Goal: Task Accomplishment & Management: Complete application form

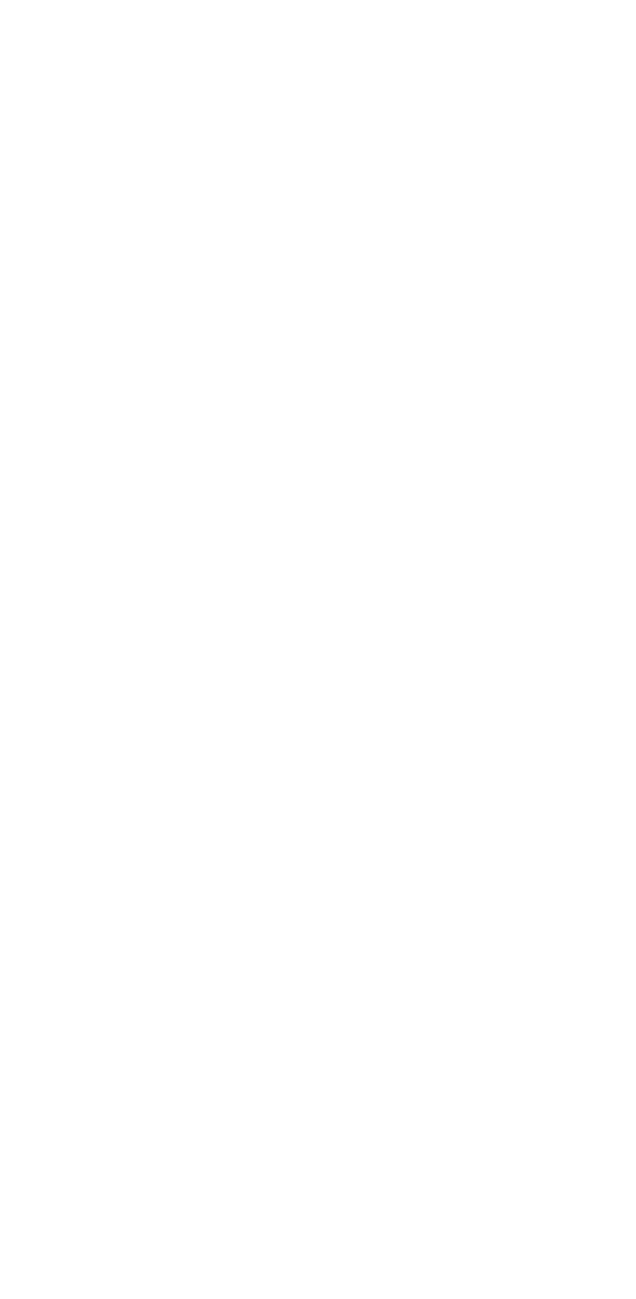
click at [474, 5] on html at bounding box center [318, 2] width 636 height 5
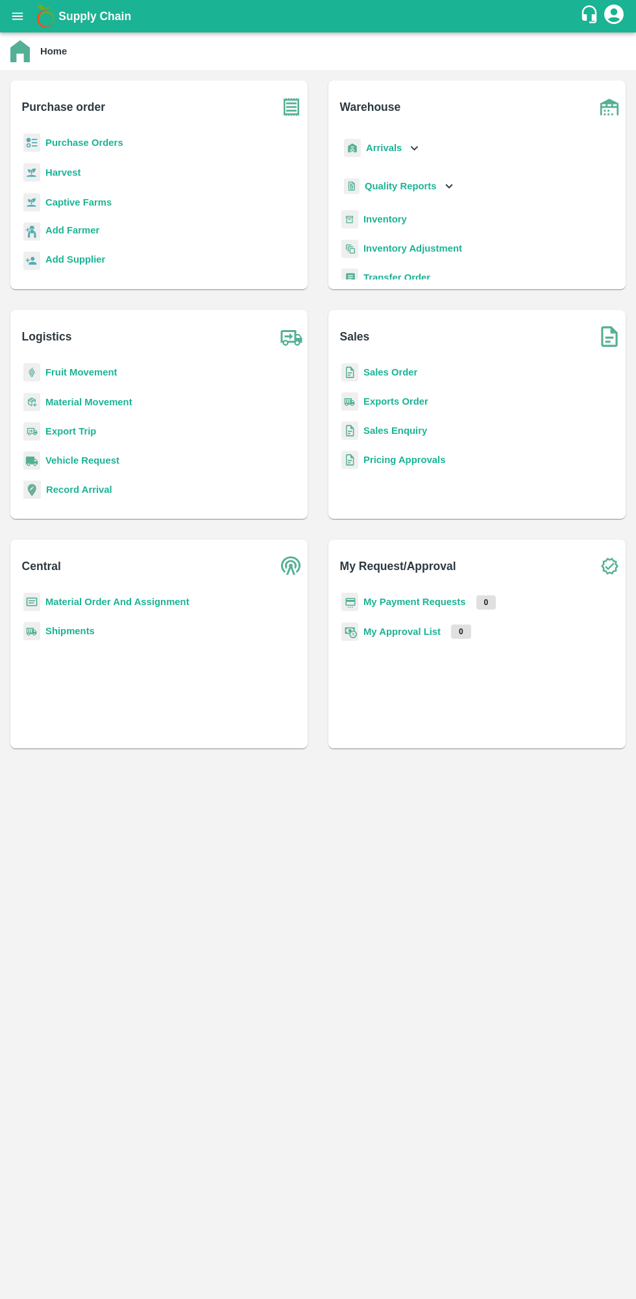
click at [68, 115] on b "Purchase order" at bounding box center [63, 107] width 83 height 18
click at [60, 143] on b "Purchase Orders" at bounding box center [84, 143] width 78 height 10
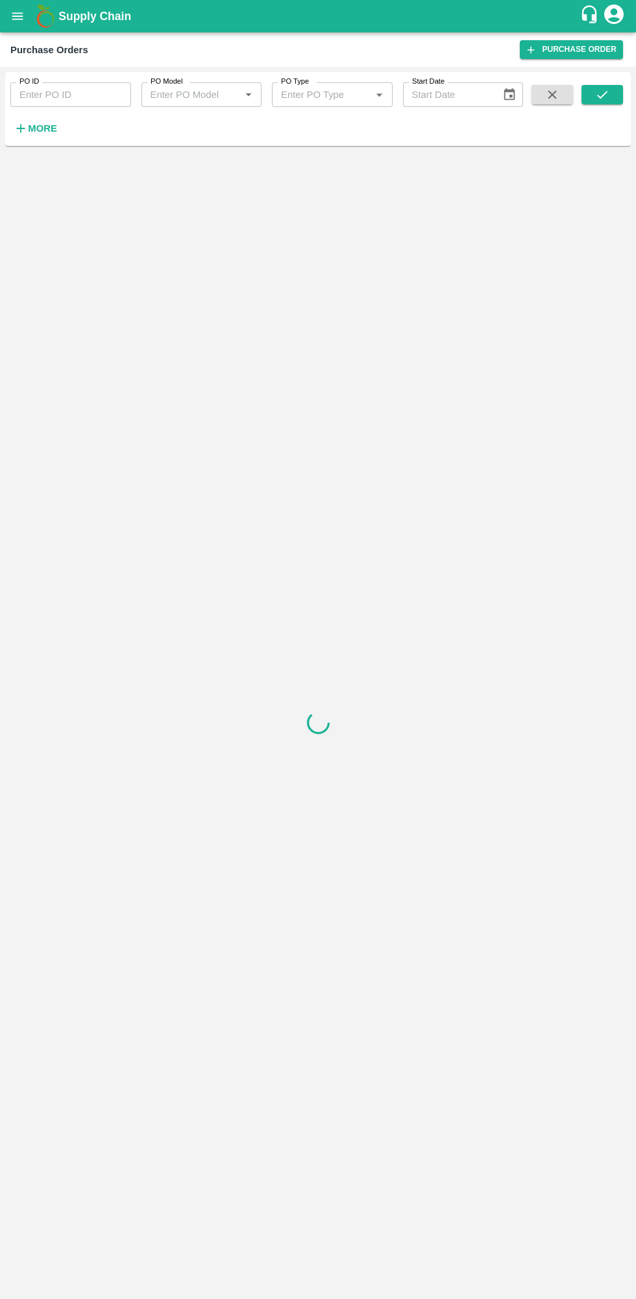
click at [30, 138] on button "More" at bounding box center [35, 128] width 50 height 22
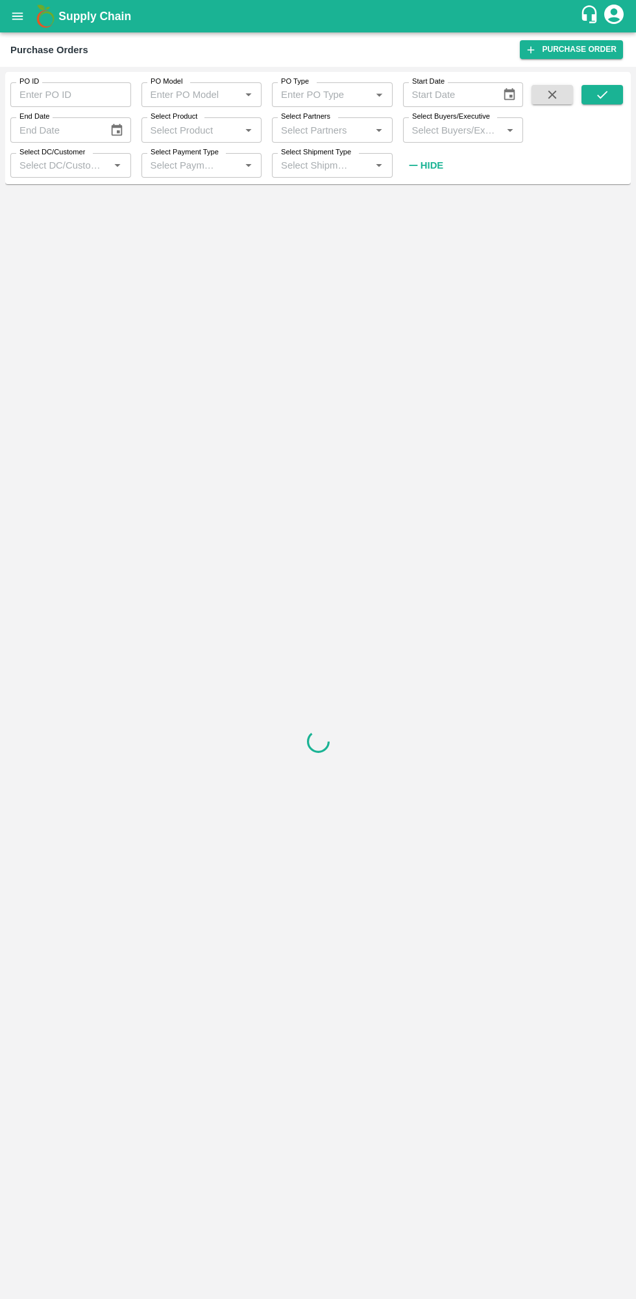
click at [470, 117] on label "Select Buyers/Executive" at bounding box center [451, 117] width 78 height 10
click at [470, 121] on input "Select Buyers/Executive" at bounding box center [452, 129] width 91 height 17
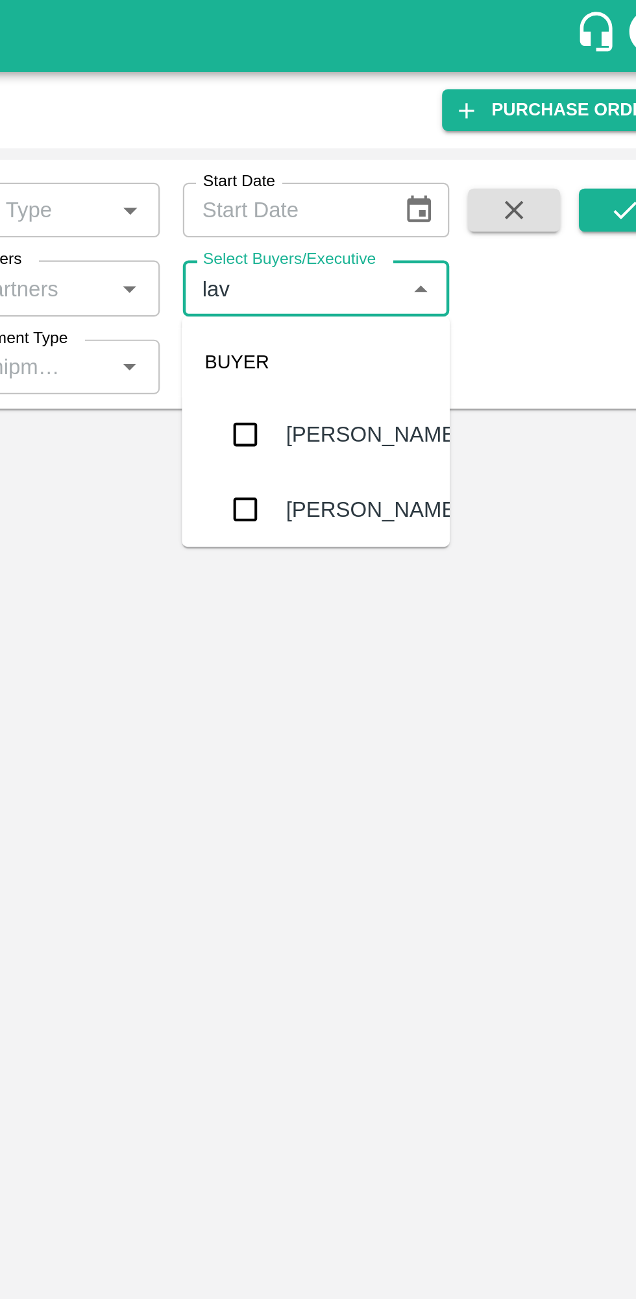
type input "lava"
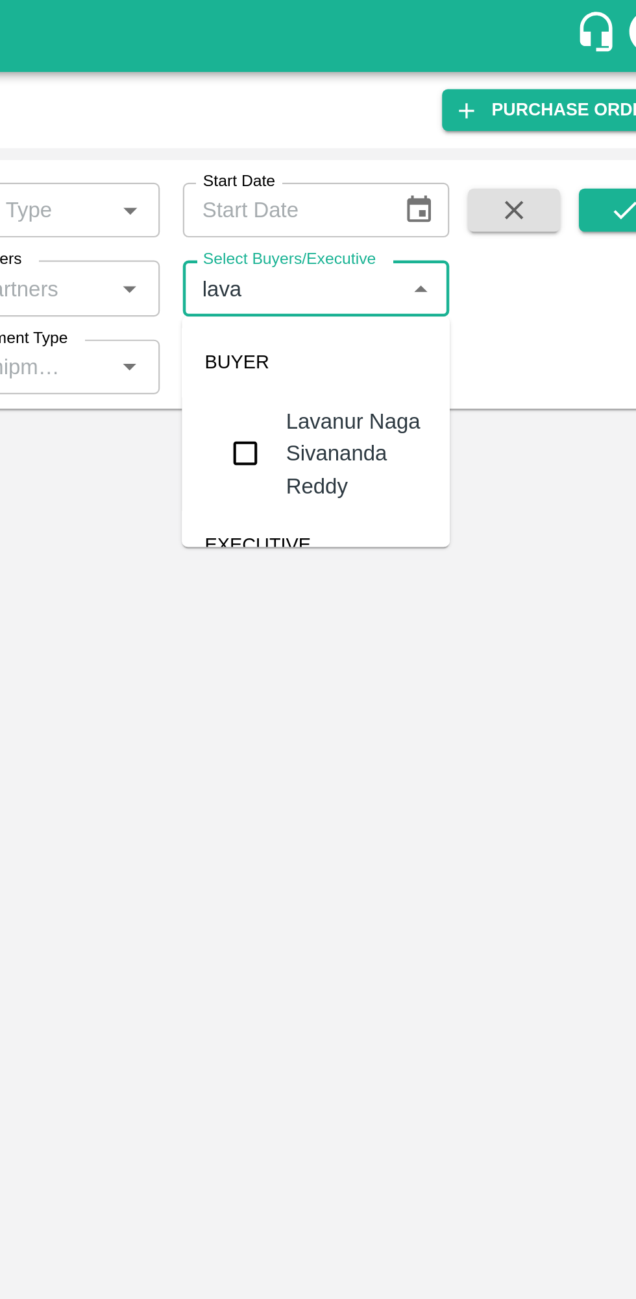
click at [425, 194] on input "checkbox" at bounding box center [431, 204] width 26 height 26
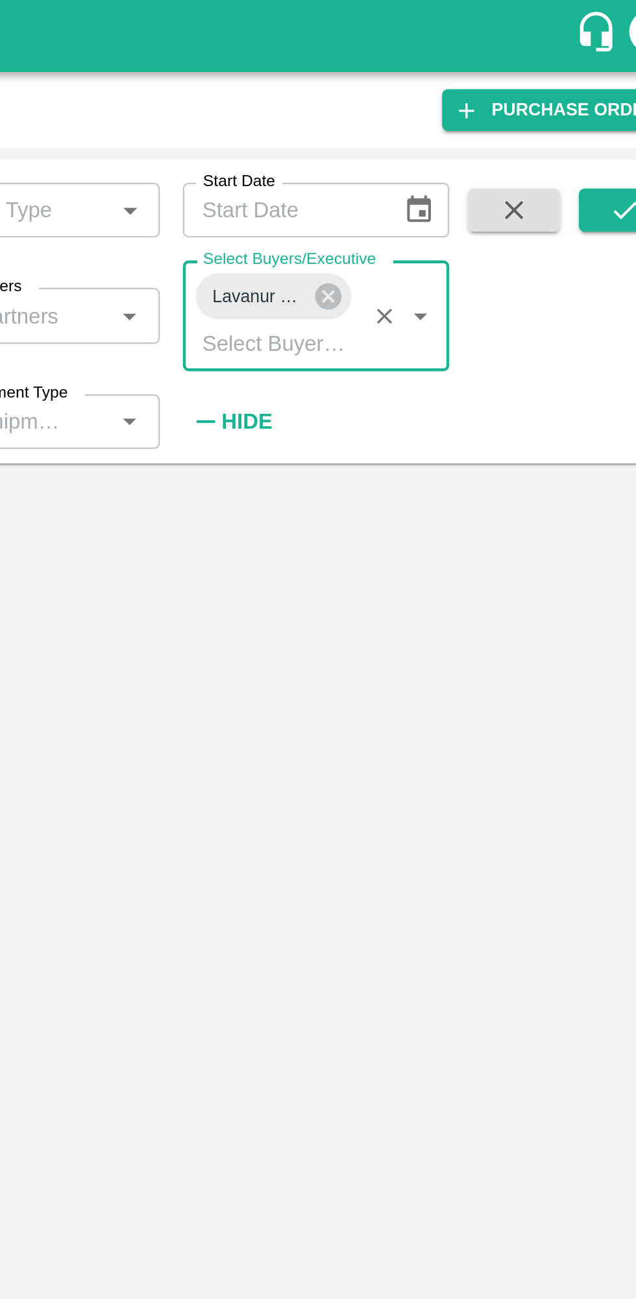
click at [602, 94] on icon "submit" at bounding box center [602, 95] width 14 height 14
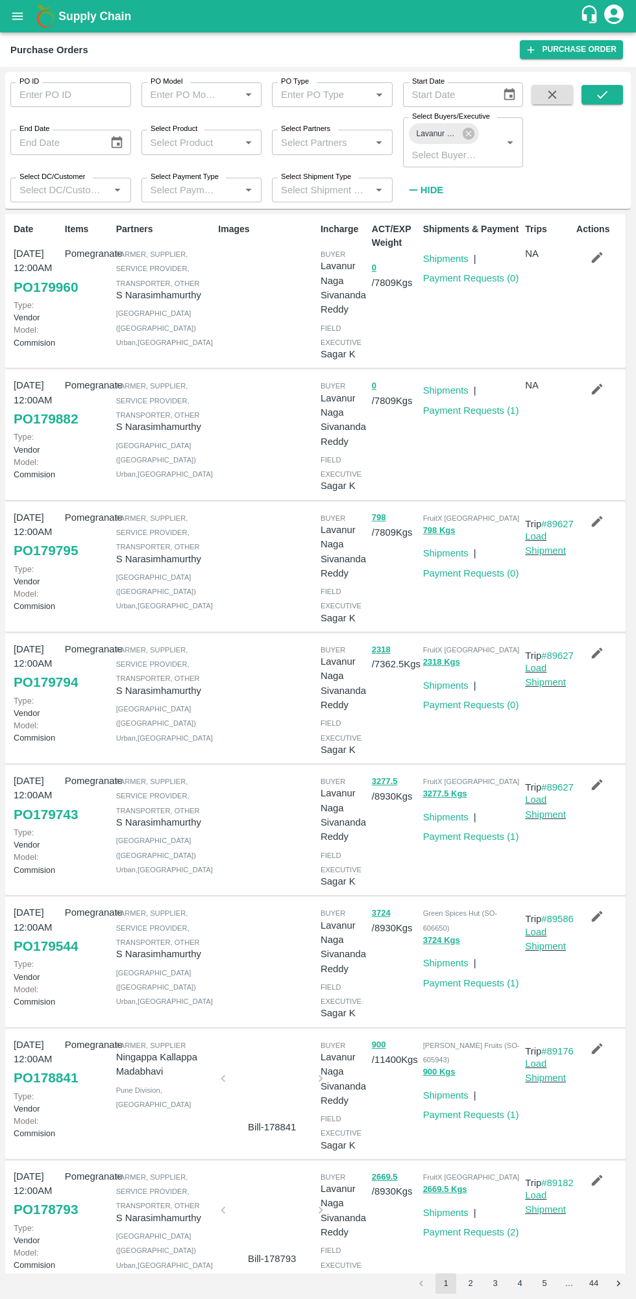
click at [509, 278] on link "Payment Requests ( 0 )" at bounding box center [471, 278] width 96 height 10
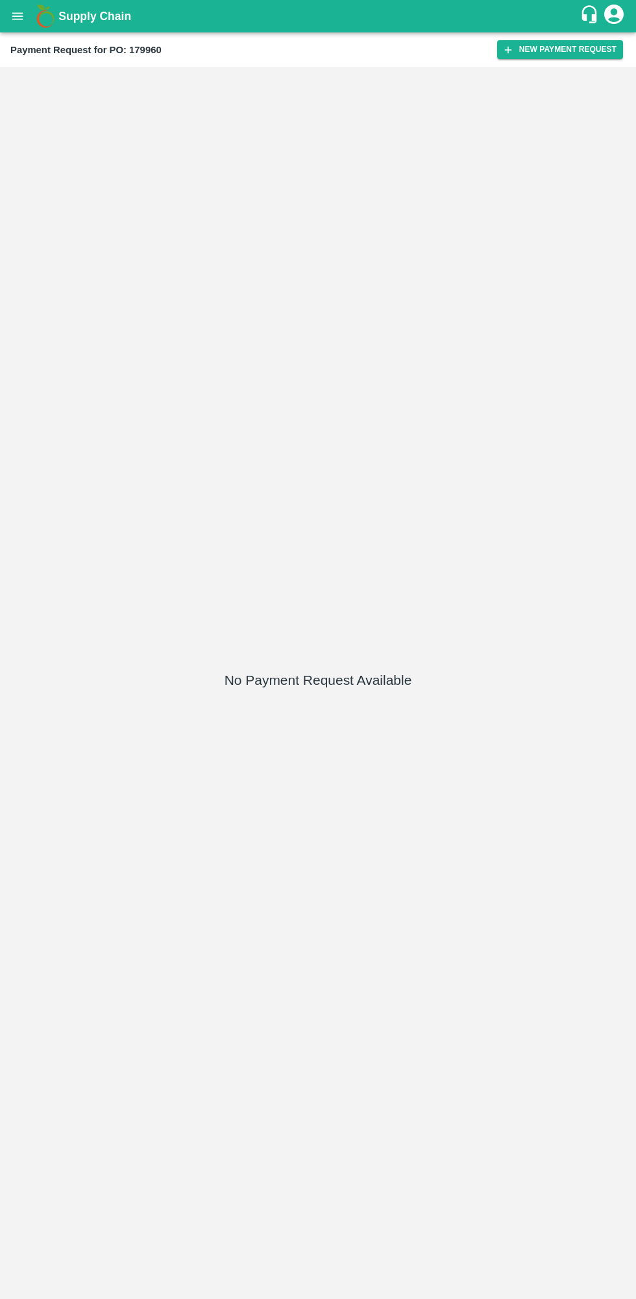
click at [542, 58] on button "New Payment Request" at bounding box center [560, 49] width 126 height 19
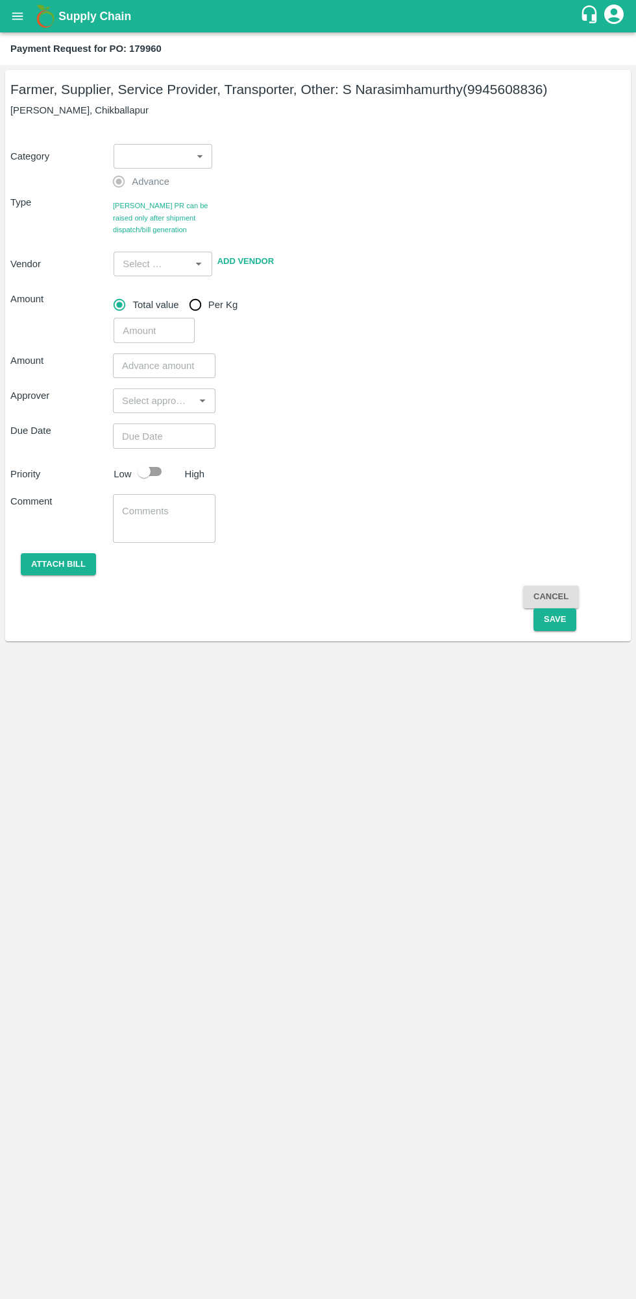
click at [163, 145] on body "Supply Chain Payment Request for PO: 179960 Farmer, Supplier, Service Provider,…" at bounding box center [318, 649] width 636 height 1299
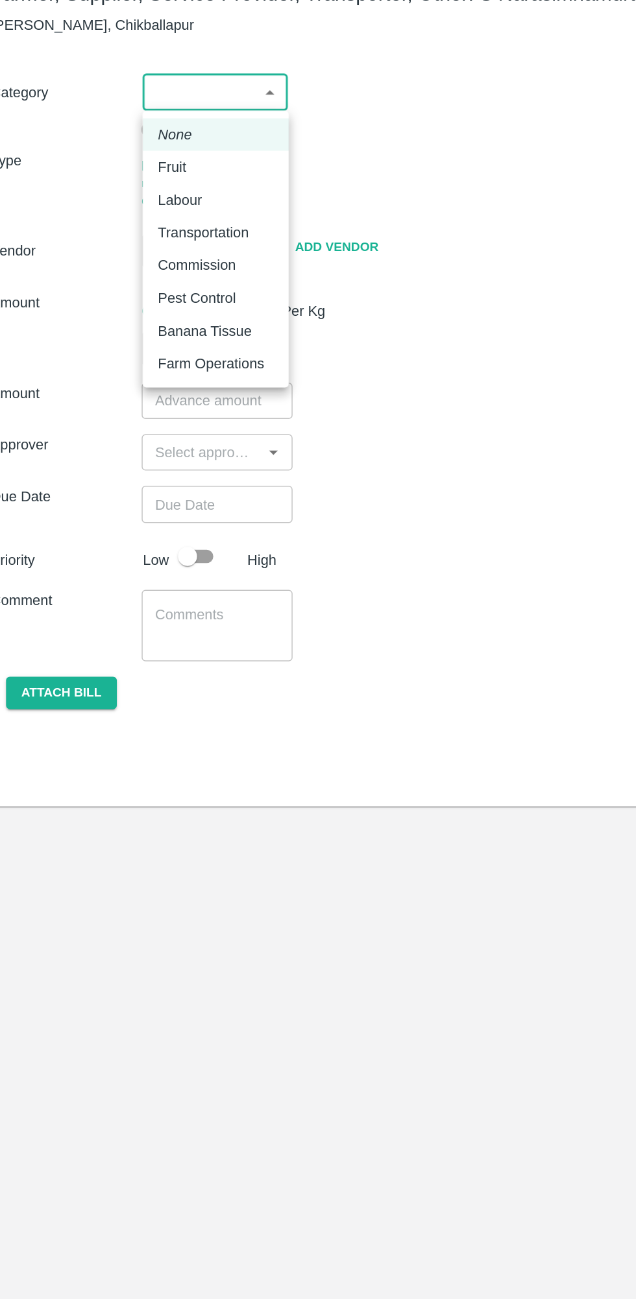
click at [127, 193] on li "None" at bounding box center [163, 185] width 99 height 22
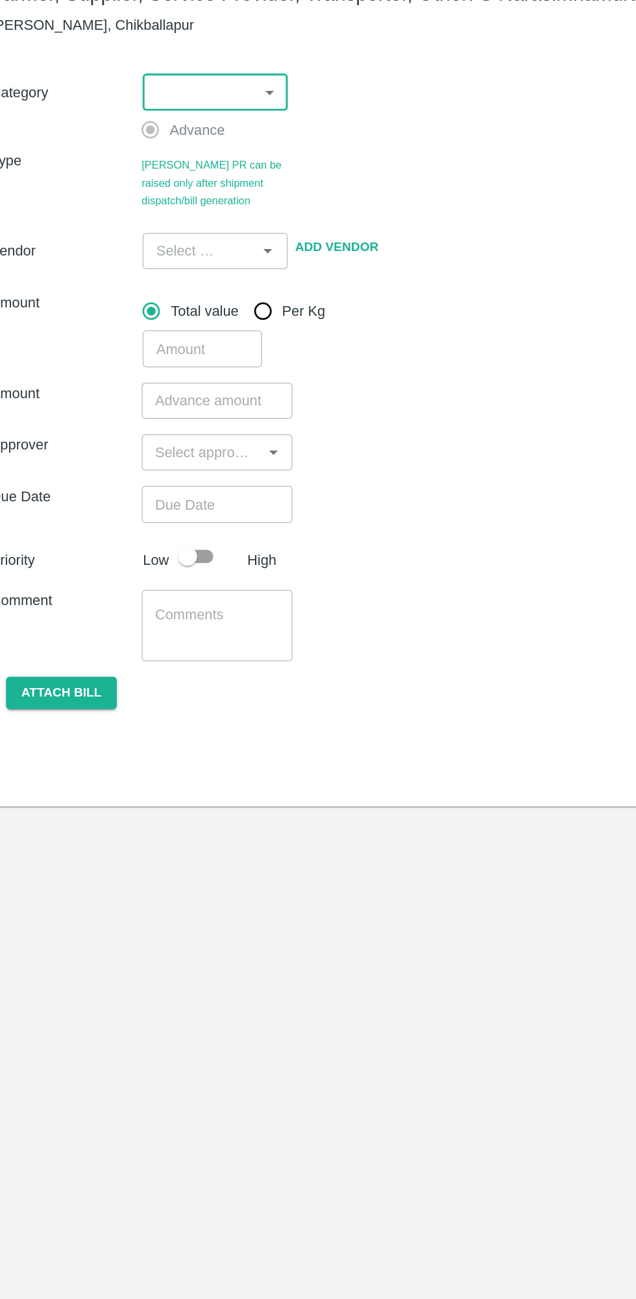
click at [132, 156] on body "Supply Chain Payment Request for PO: 179960 Farmer, Supplier, Service Provider,…" at bounding box center [318, 649] width 636 height 1299
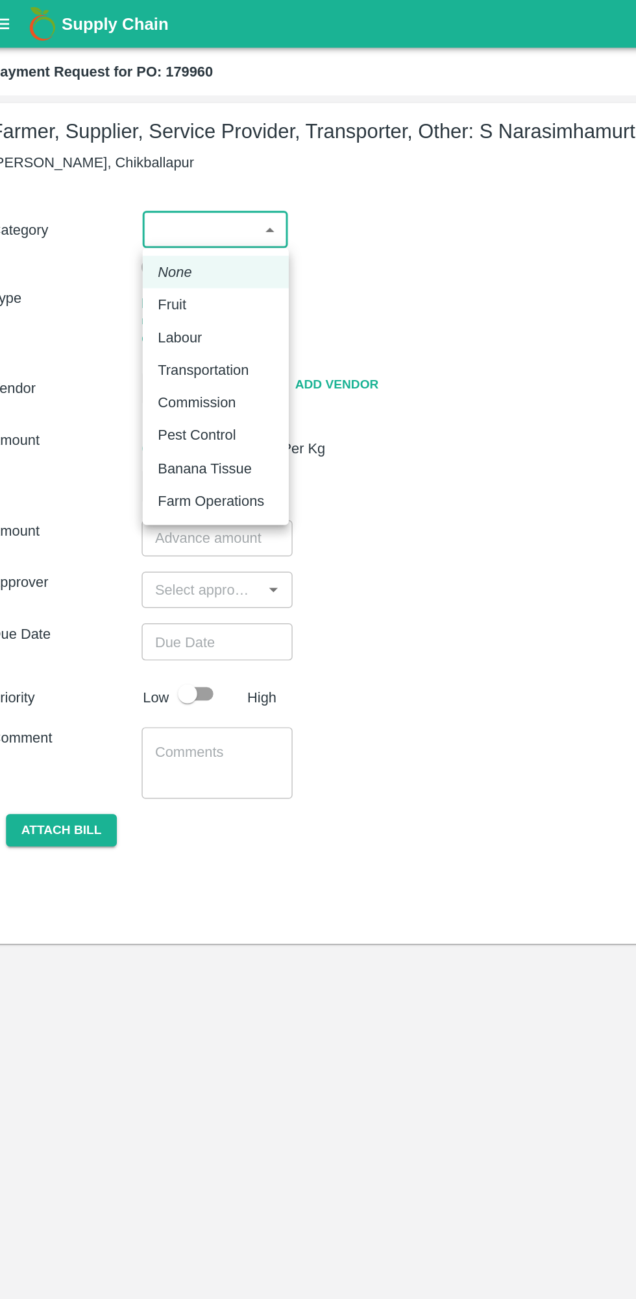
click at [123, 215] on li "Fruit" at bounding box center [163, 207] width 99 height 22
type input "1"
type input "S Narasimhamurthy - 9945608836(Farmer, Supplier, Service Provider, Transporter,…"
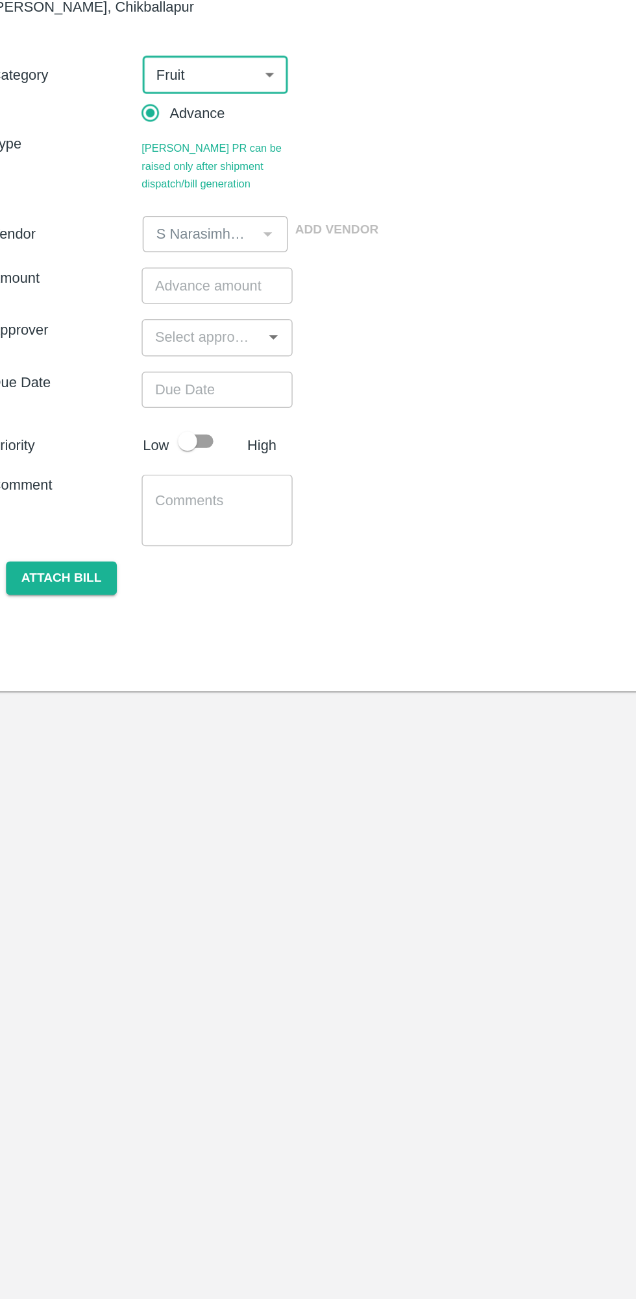
click at [153, 301] on input "number" at bounding box center [164, 299] width 102 height 25
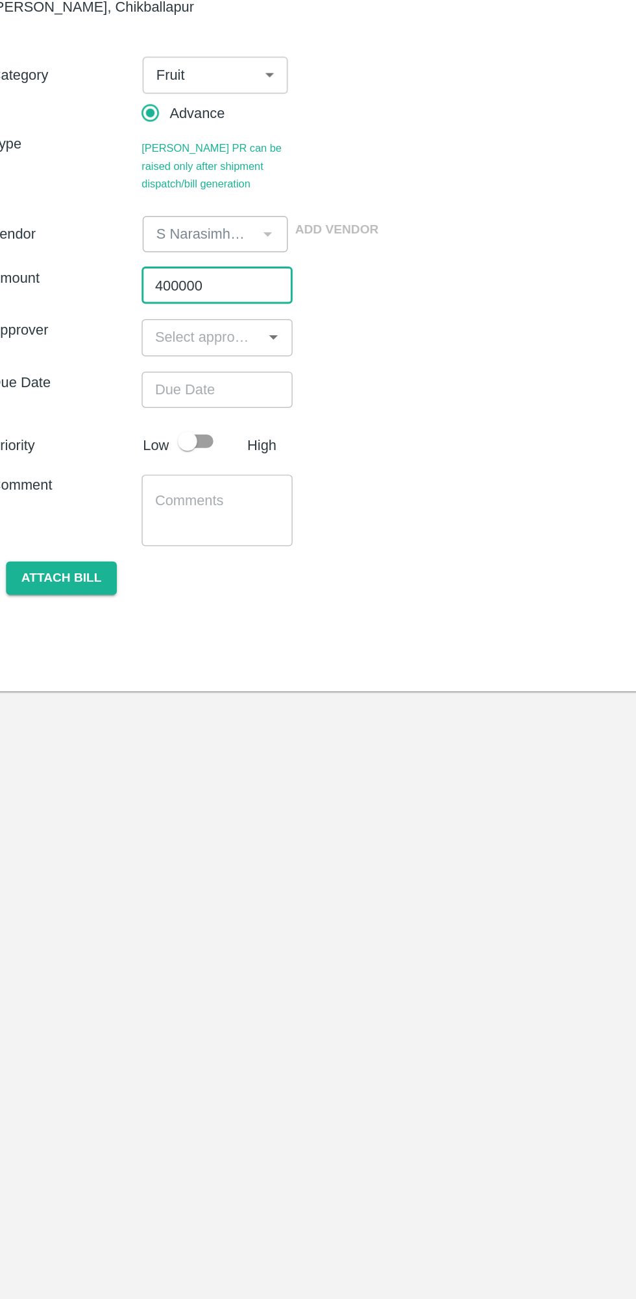
type input "400000"
click at [368, 488] on div "Attach bill" at bounding box center [317, 498] width 615 height 23
click at [138, 337] on input "input" at bounding box center [153, 334] width 73 height 17
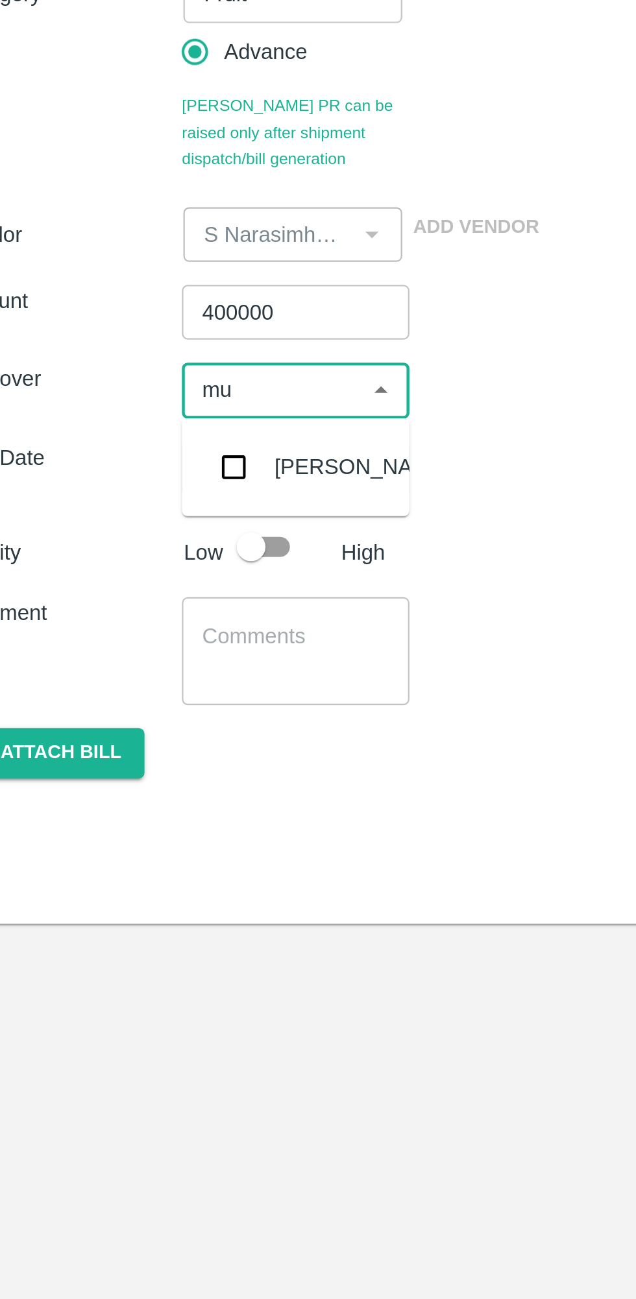
type input "muk"
click at [141, 363] on input "checkbox" at bounding box center [136, 370] width 26 height 26
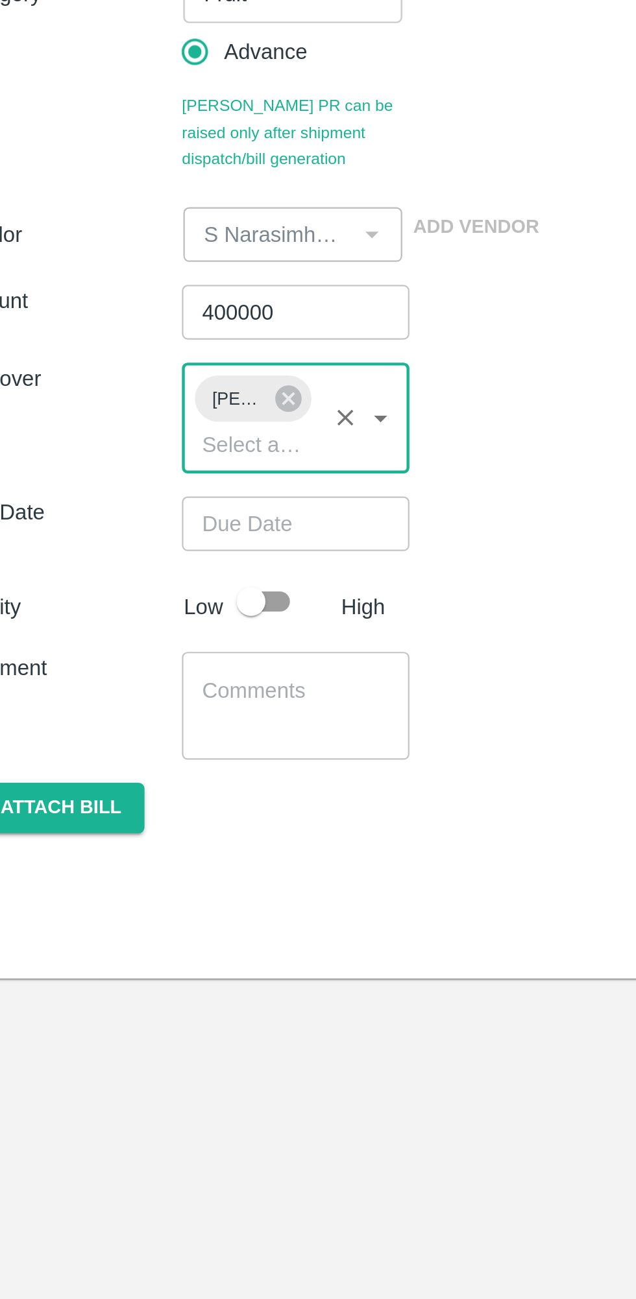
click at [154, 433] on input "checkbox" at bounding box center [144, 430] width 74 height 25
checkbox input "true"
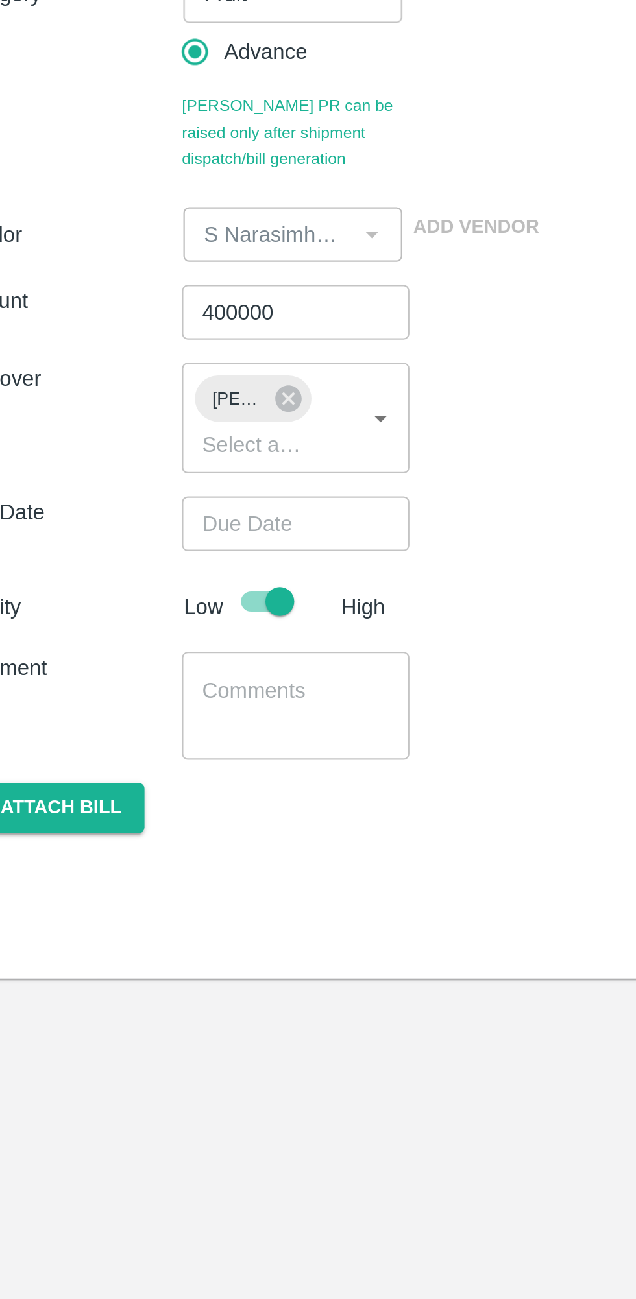
click at [149, 390] on input "Choose date" at bounding box center [159, 395] width 93 height 25
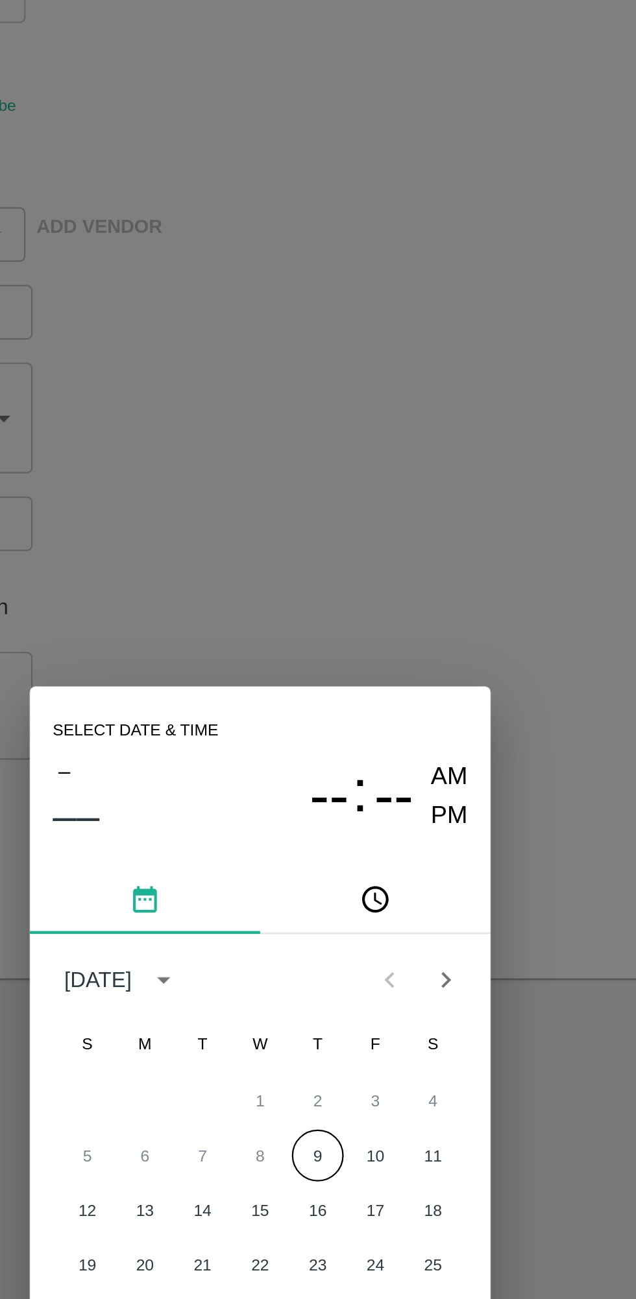
click at [343, 678] on button "9" at bounding box center [343, 679] width 23 height 23
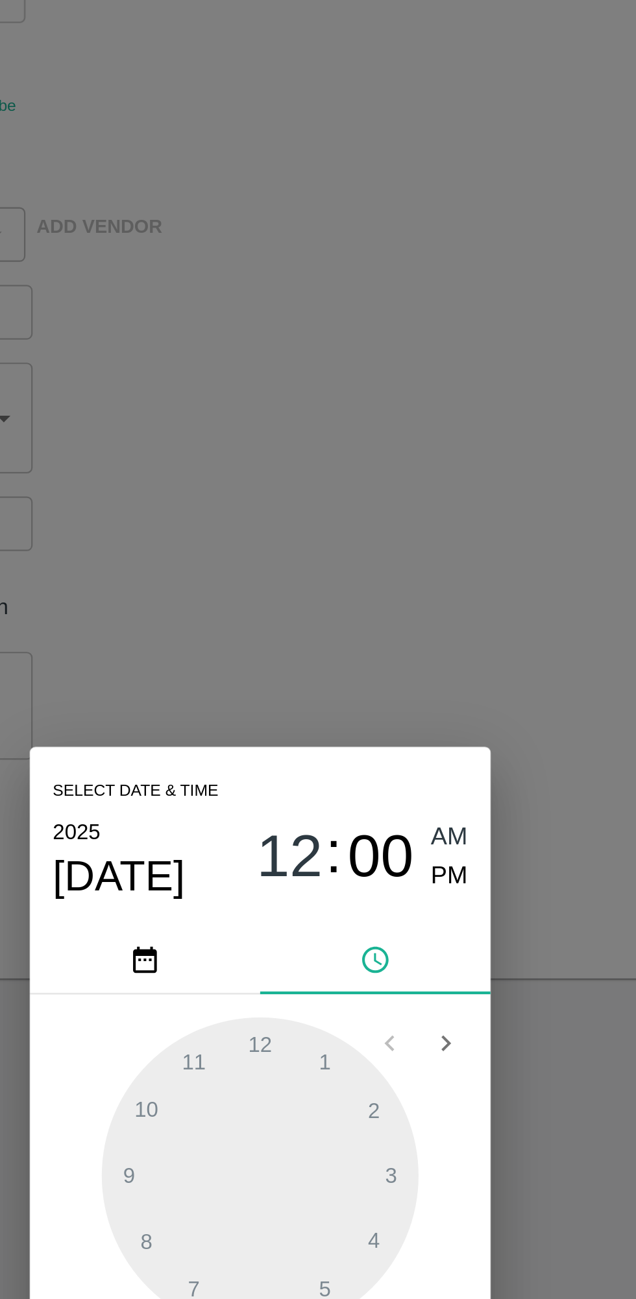
click at [407, 560] on span "PM" at bounding box center [403, 555] width 17 height 18
type input "09/10/2025 12:00 PM"
click at [451, 468] on div "Select date & time 2025 Oct 9 12 : 00 AM PM 1 2 3 4 5 6 7 8 9 10 11 12 Cancel OK" at bounding box center [318, 649] width 636 height 1299
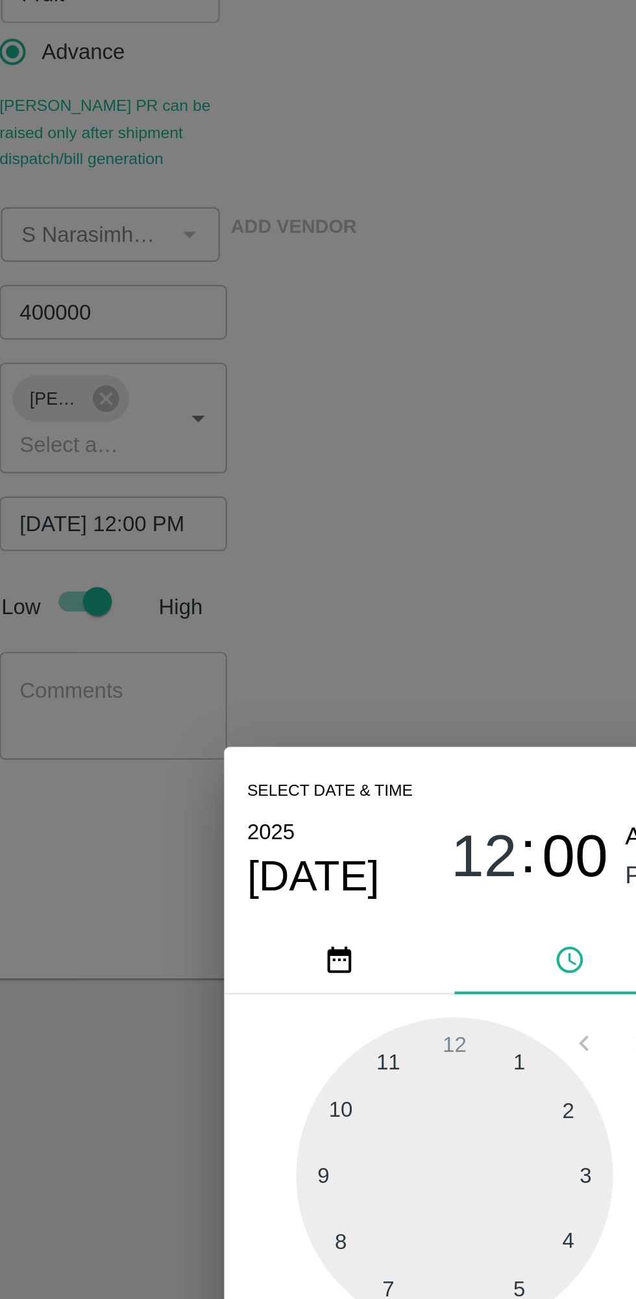
scroll to position [0, 10]
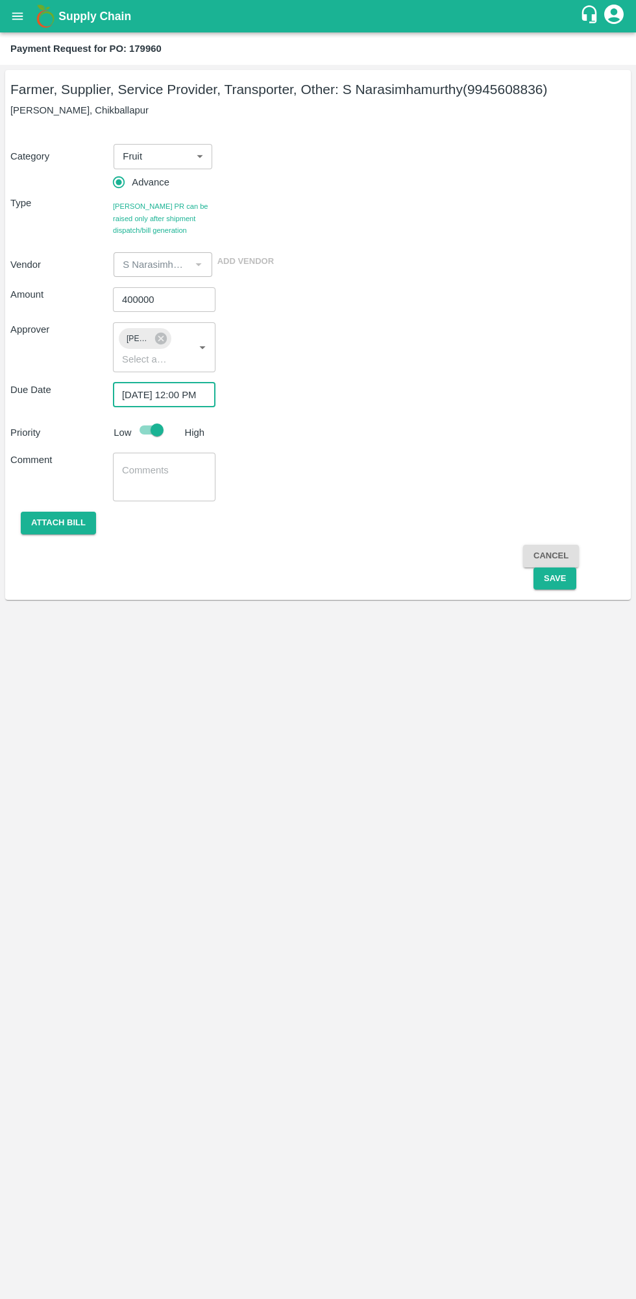
click at [549, 589] on button "Save" at bounding box center [554, 579] width 43 height 23
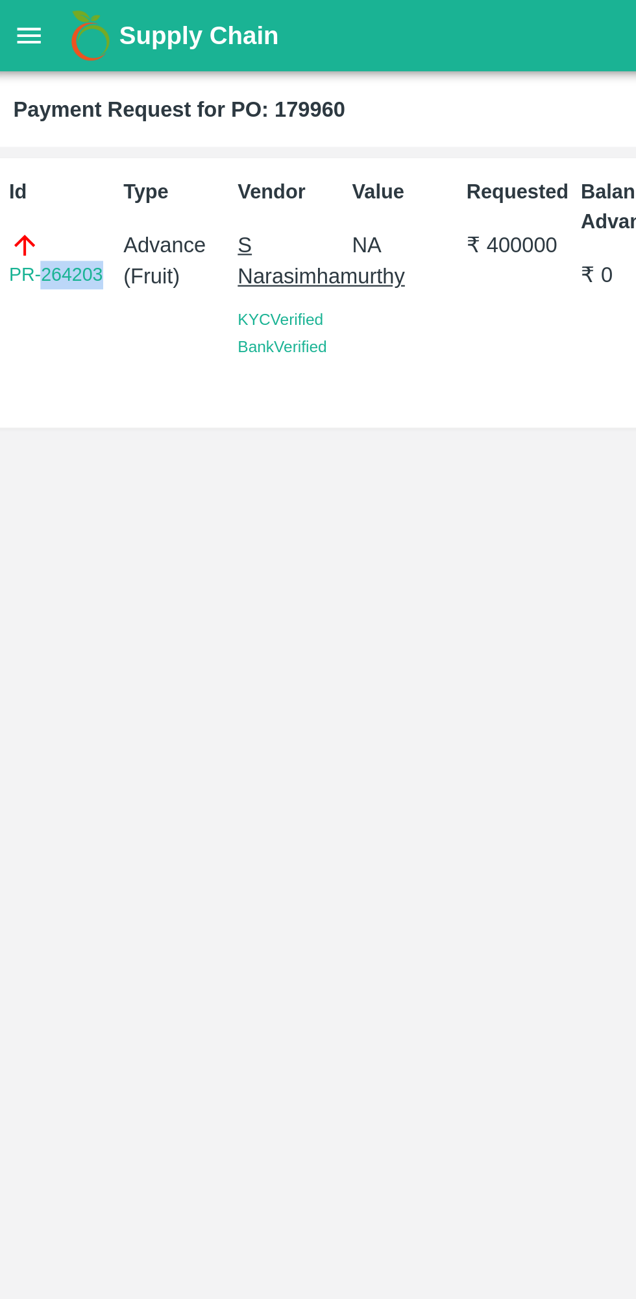
copy link "264203"
